Goal: Task Accomplishment & Management: Use online tool/utility

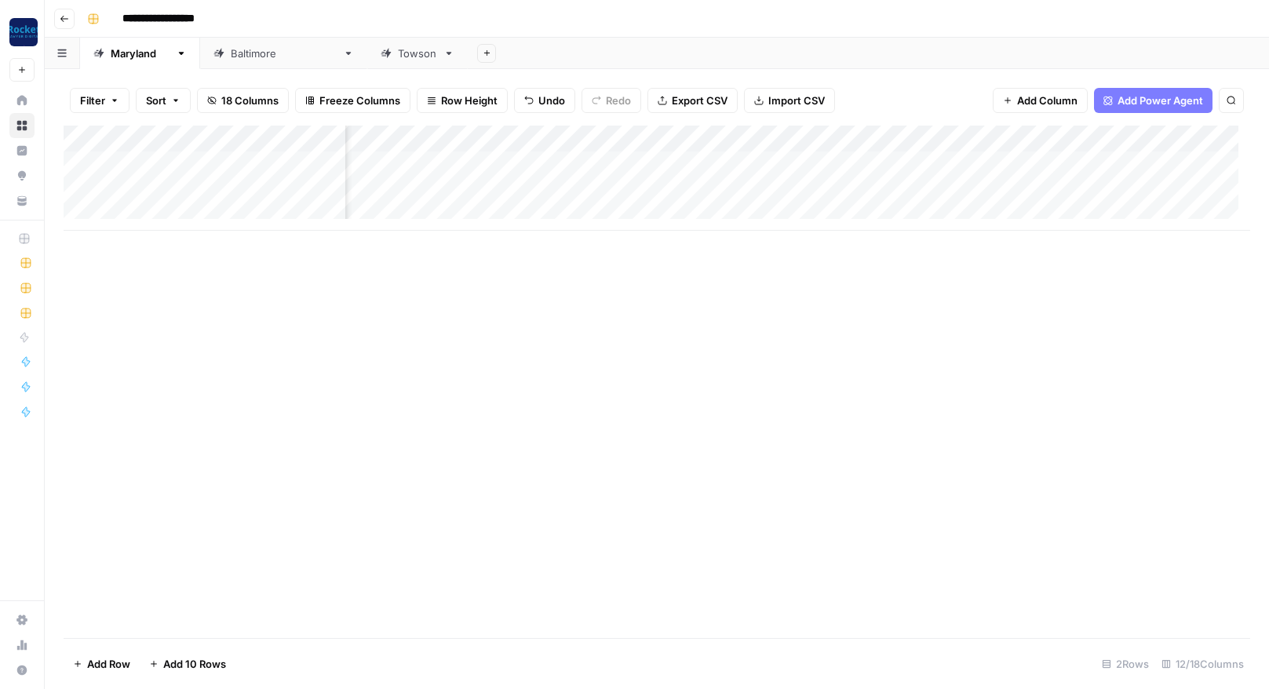
scroll to position [0, 431]
click at [764, 12] on div "**********" at bounding box center [667, 18] width 1172 height 25
click at [638, 190] on div "Add Column" at bounding box center [657, 178] width 1186 height 105
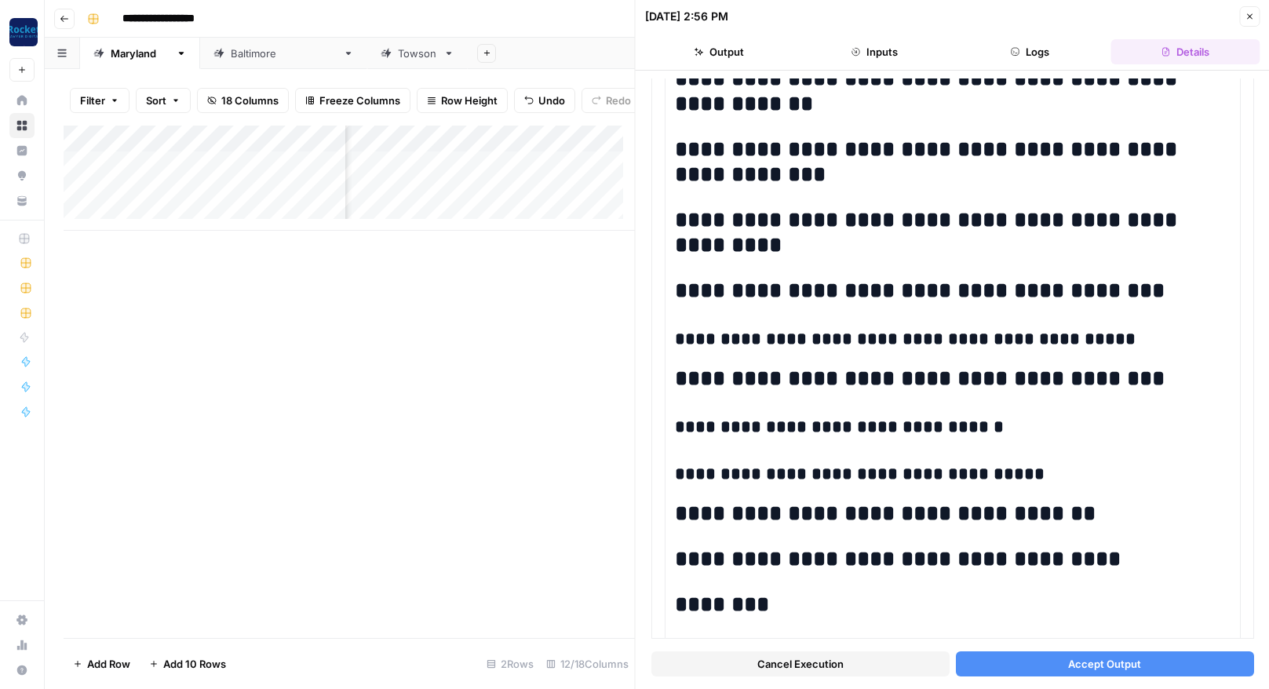
scroll to position [1110, 0]
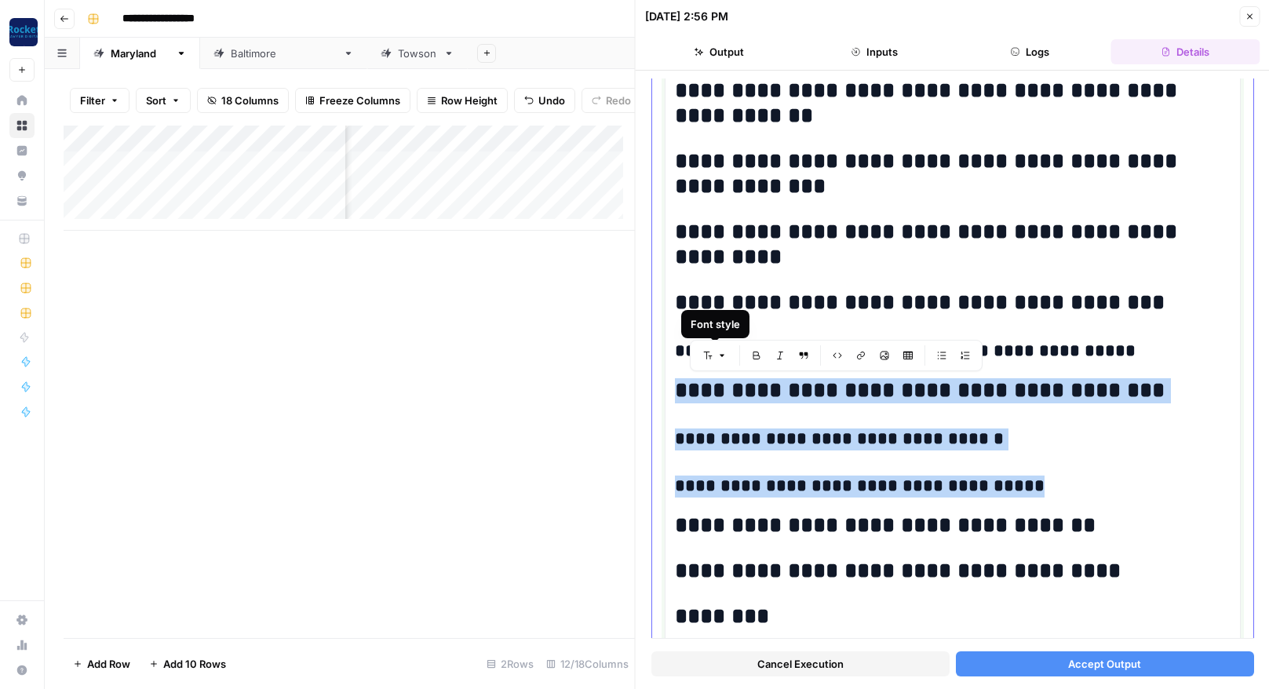
drag, startPoint x: 999, startPoint y: 486, endPoint x: 675, endPoint y: 392, distance: 337.2
click at [675, 392] on div "**********" at bounding box center [953, 46] width 556 height 1906
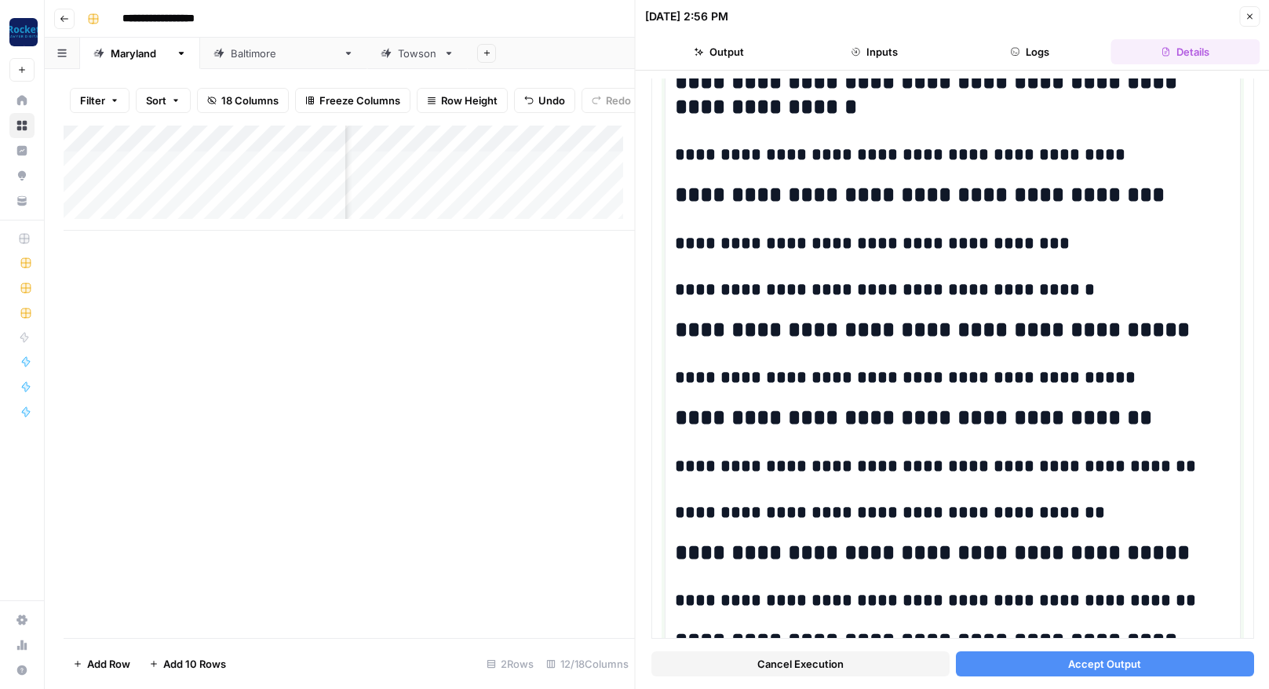
scroll to position [719, 0]
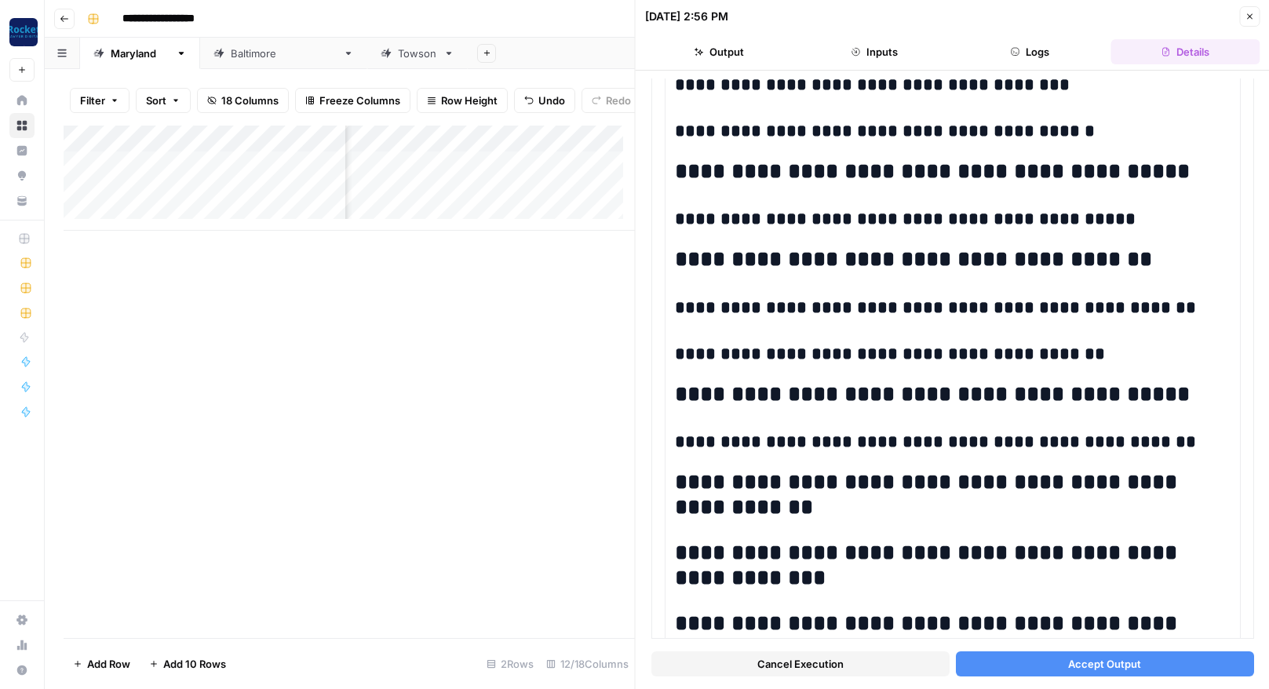
click at [1102, 665] on span "Accept Output" at bounding box center [1104, 664] width 73 height 16
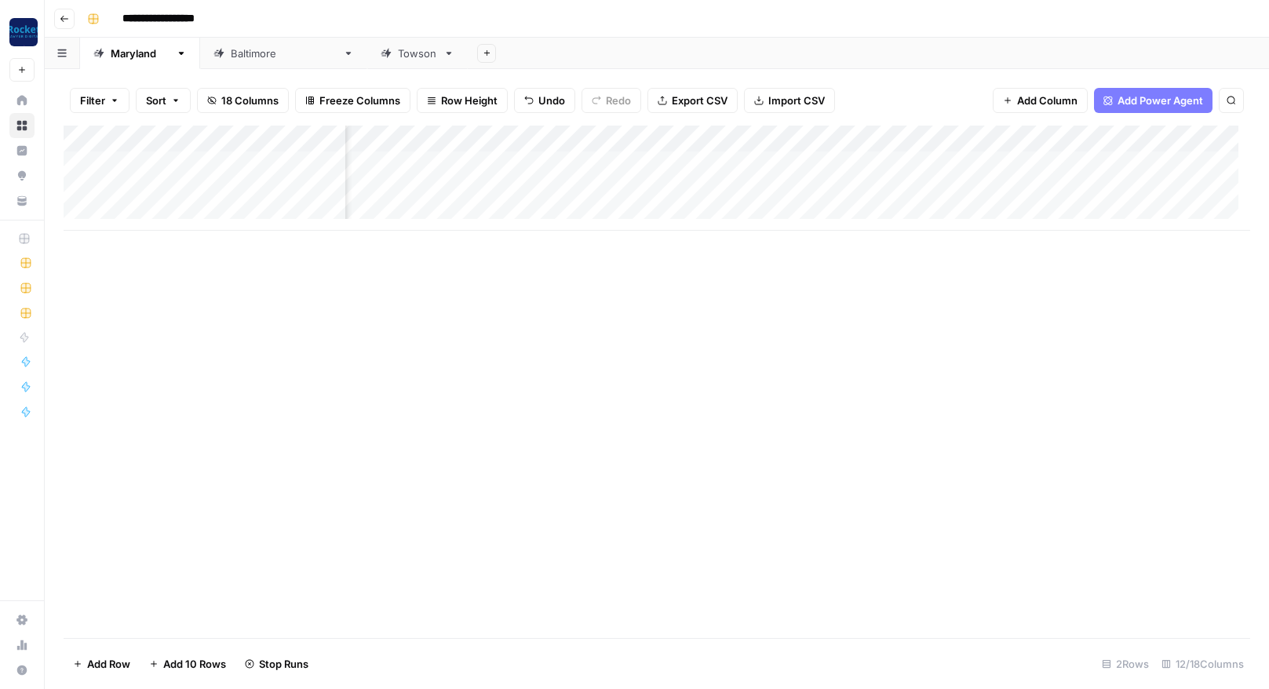
click at [63, 17] on icon "button" at bounding box center [64, 18] width 9 height 9
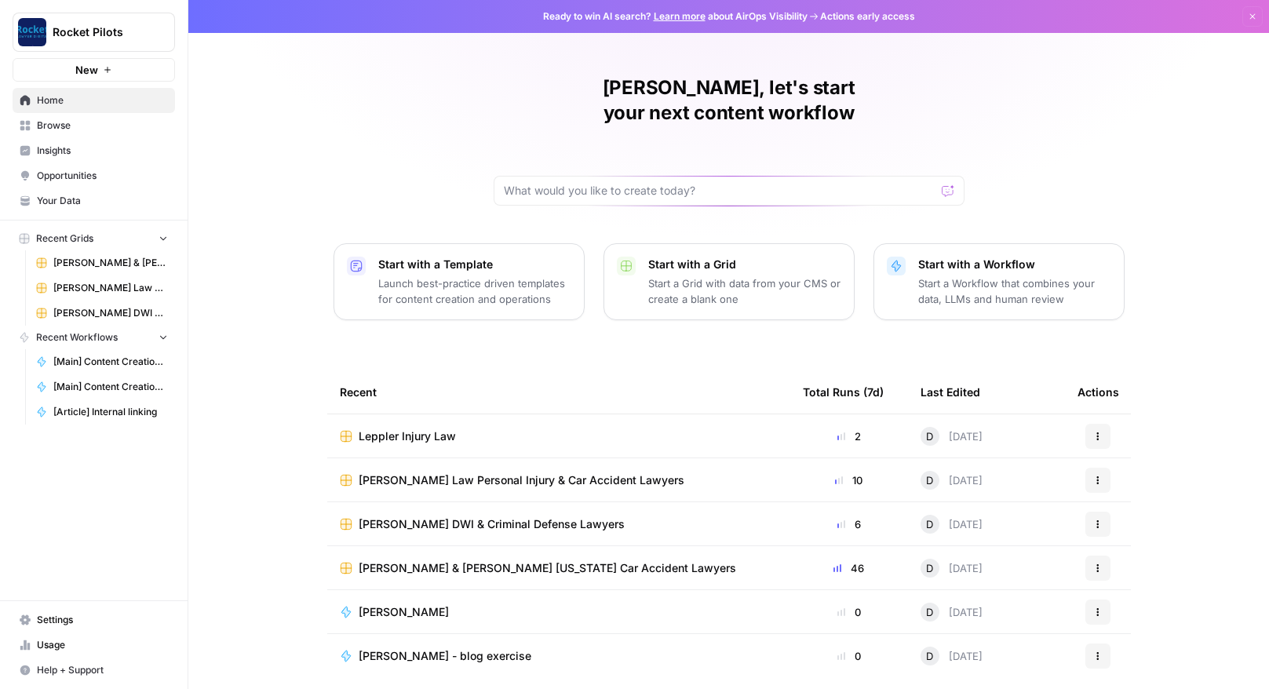
click at [385, 472] on span "[PERSON_NAME] Law Personal Injury & Car Accident Lawyers" at bounding box center [522, 480] width 326 height 16
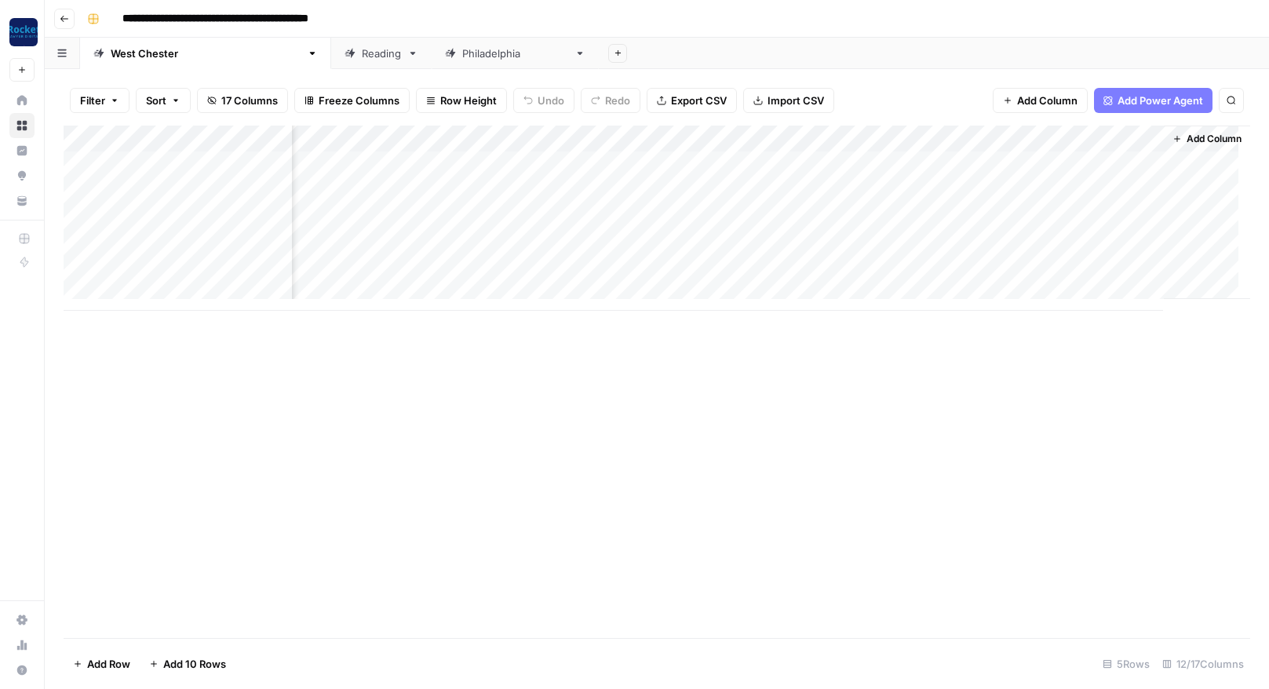
scroll to position [0, 644]
click at [64, 17] on icon "button" at bounding box center [64, 18] width 9 height 9
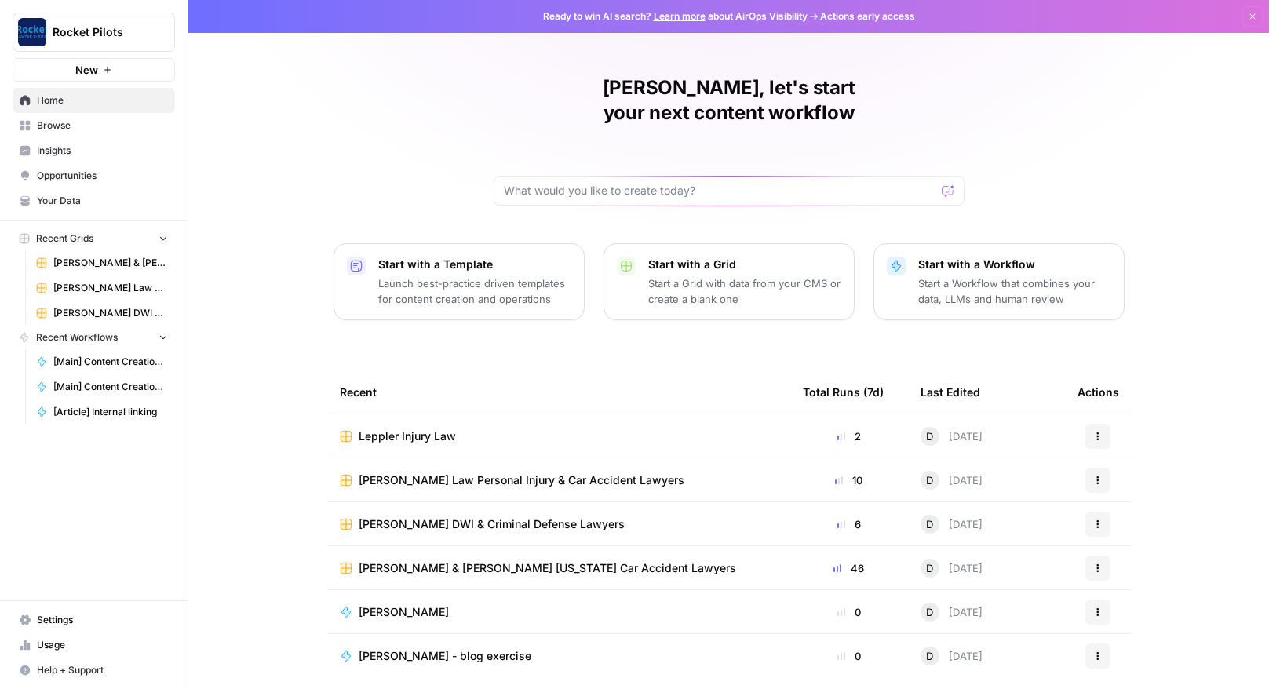
click at [428, 516] on span "[PERSON_NAME] DWI & Criminal Defense Lawyers" at bounding box center [492, 524] width 266 height 16
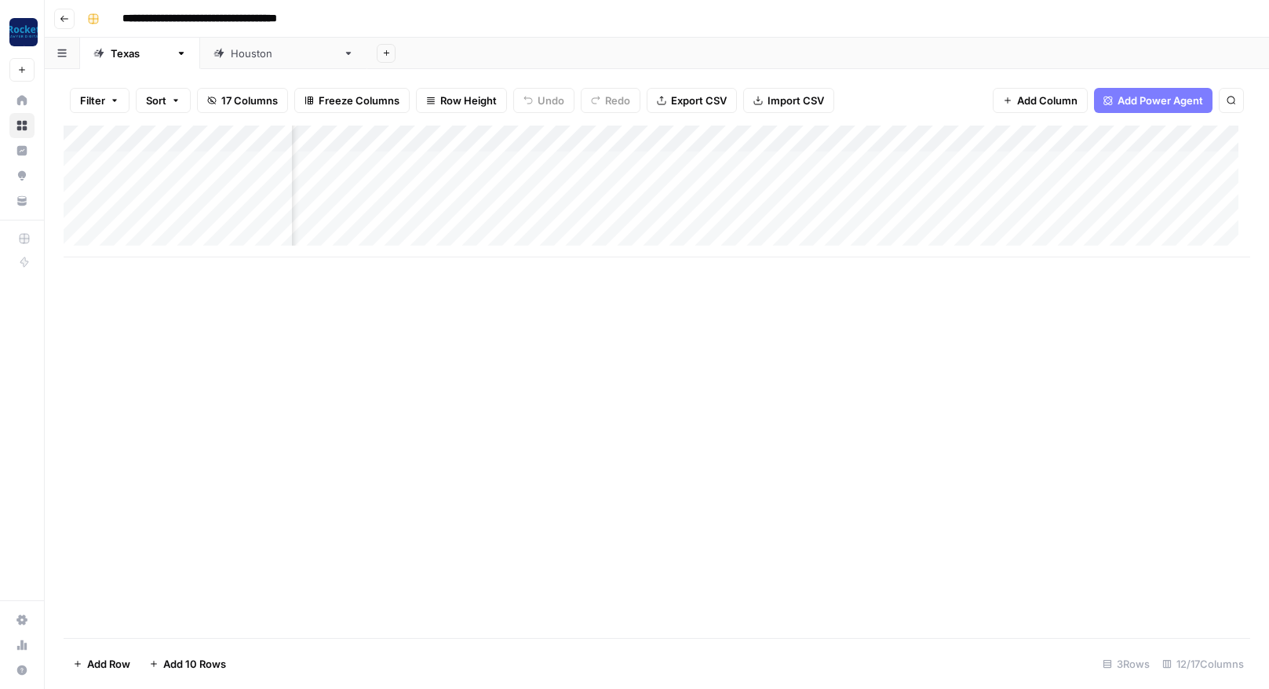
scroll to position [0, 532]
